Goal: Check status

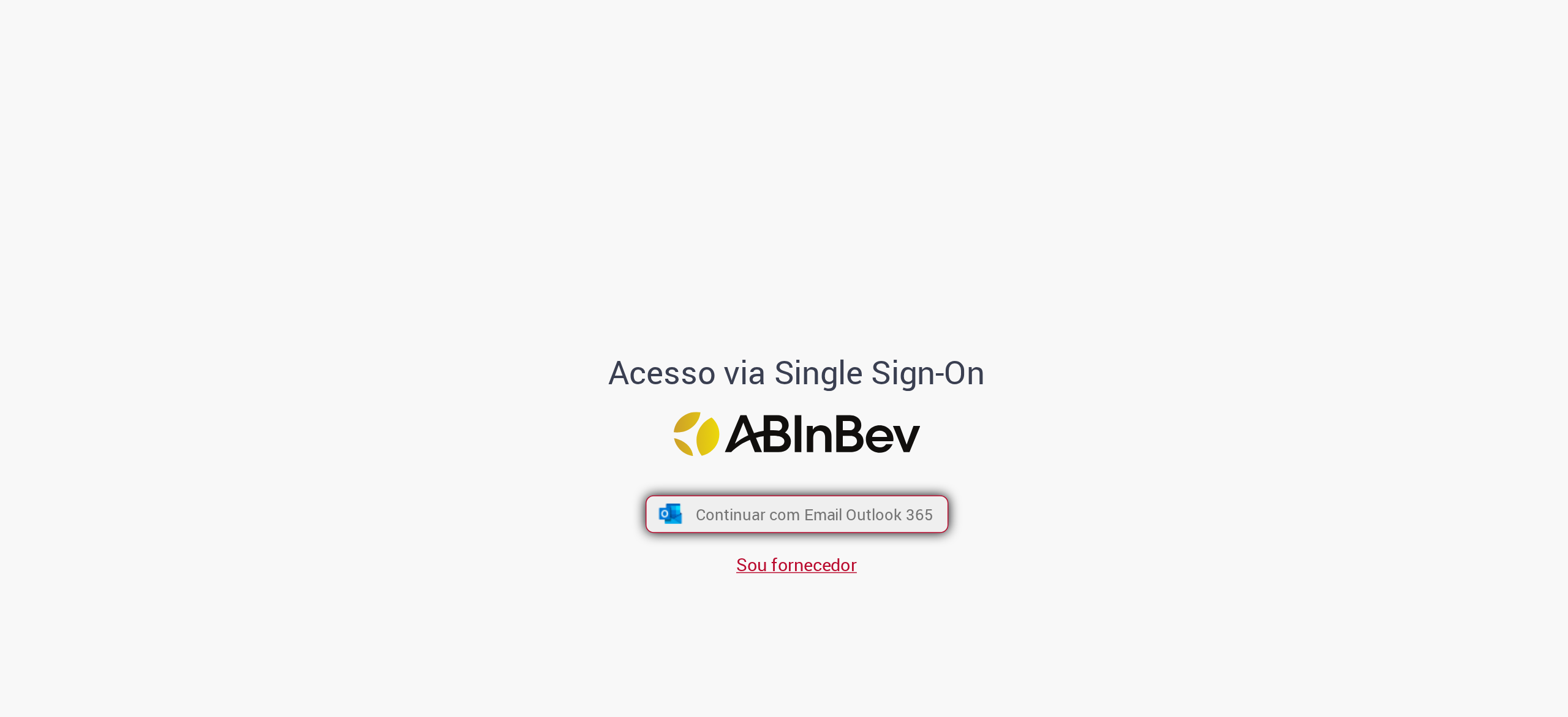
click at [710, 354] on button "Continuar com Email Outlook 365" at bounding box center [784, 350] width 206 height 26
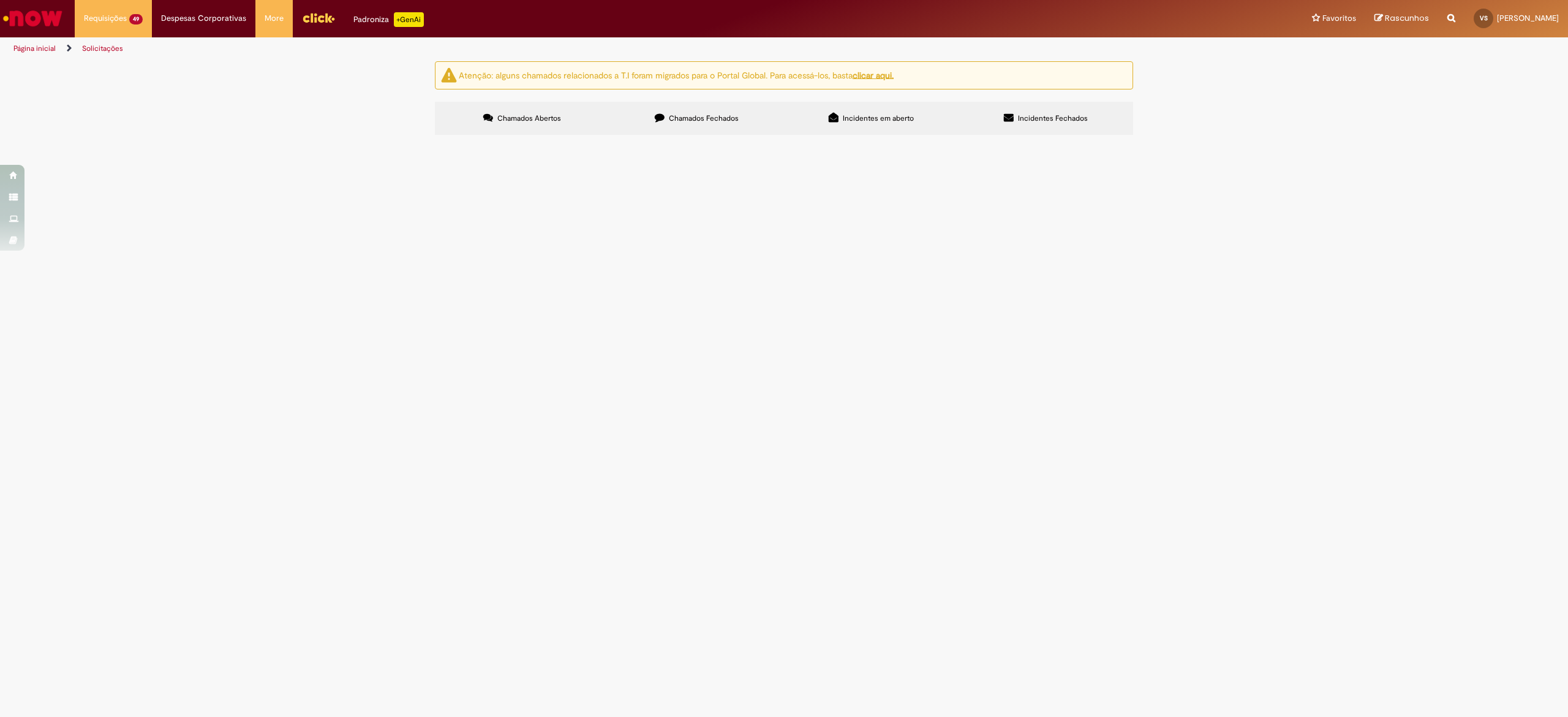
scroll to position [62, 0]
click at [0, 0] on span "Emissão Referente a [DATE] - [PERSON_NAME] Vencimento [DATE] Conta: Ag: 0912 | …" at bounding box center [0, 0] width 0 height 0
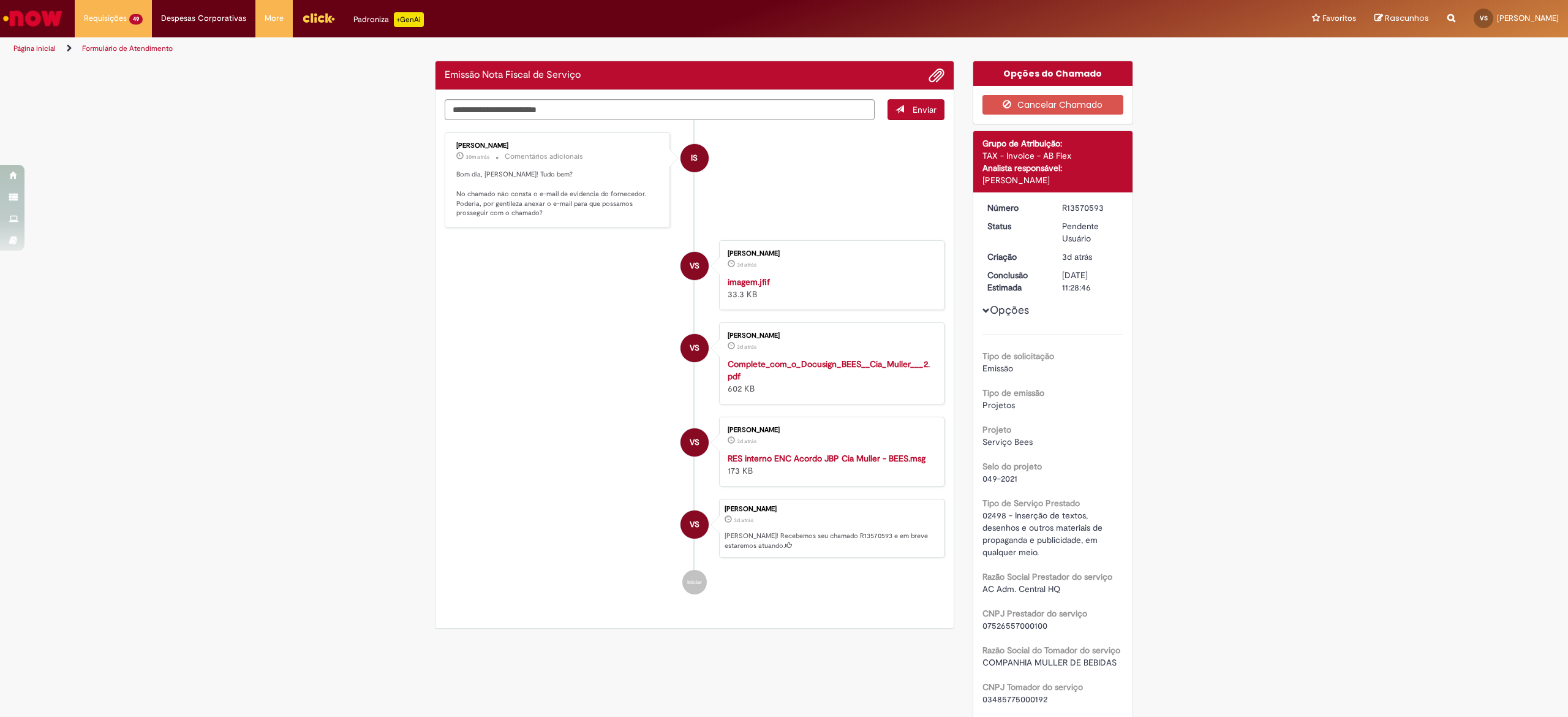
scroll to position [95, 0]
